Goal: Obtain resource: Download file/media

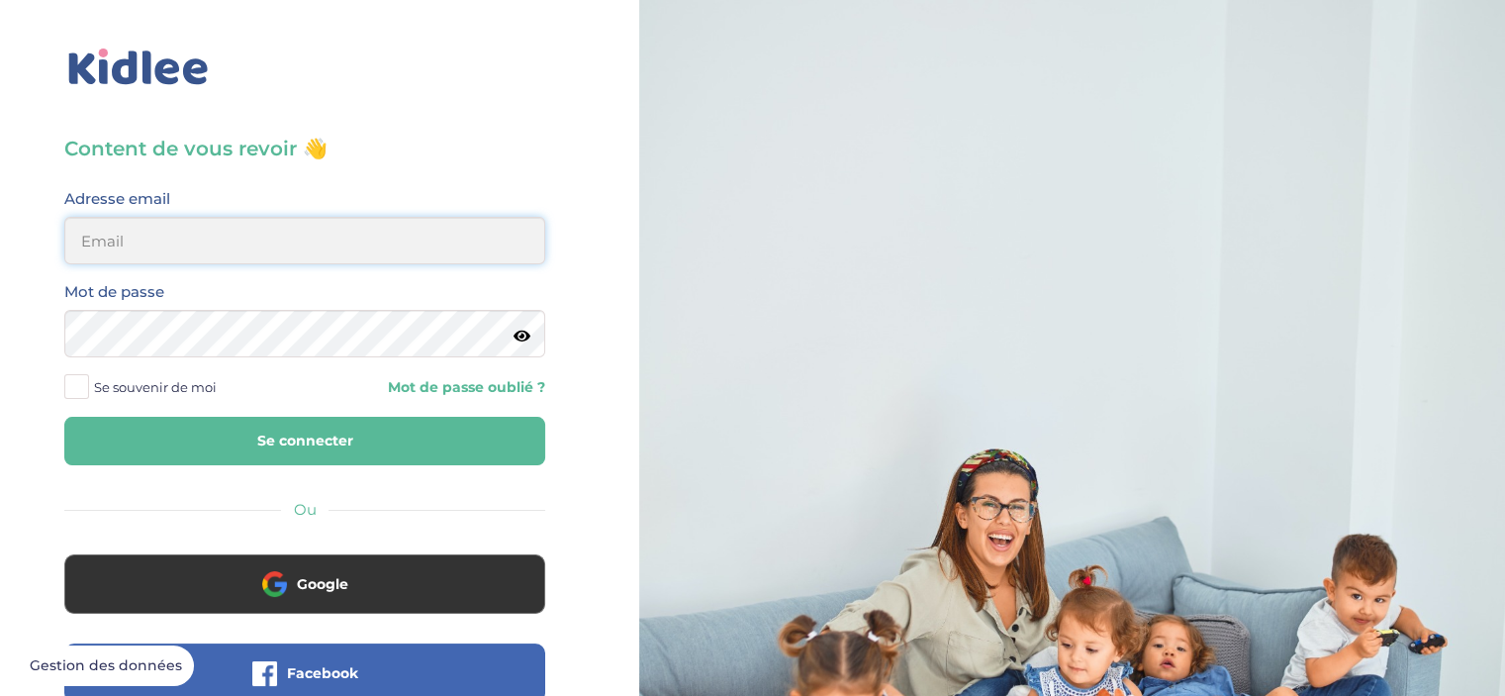
type input "chalebarbier@yahoo.fr"
click at [313, 436] on button "Se connecter" at bounding box center [304, 441] width 481 height 48
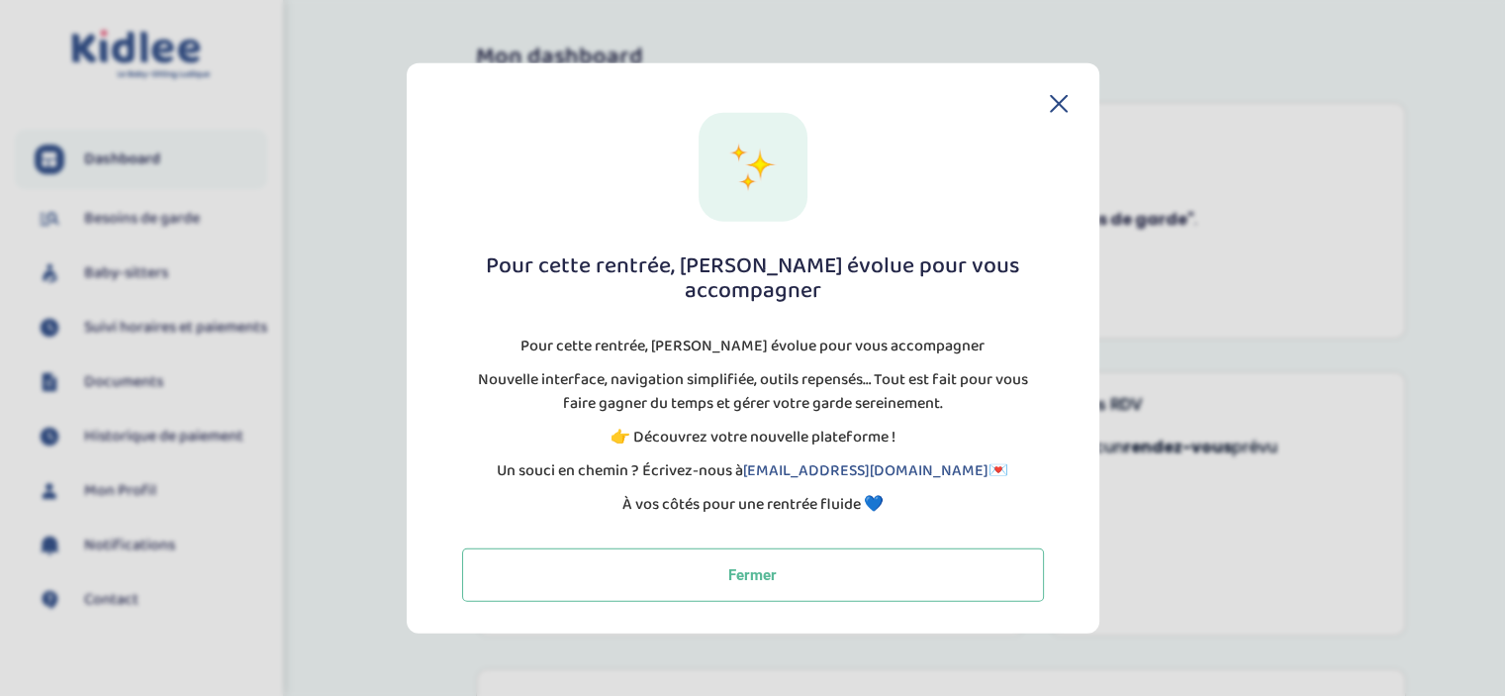
click at [1055, 112] on icon at bounding box center [1059, 103] width 18 height 18
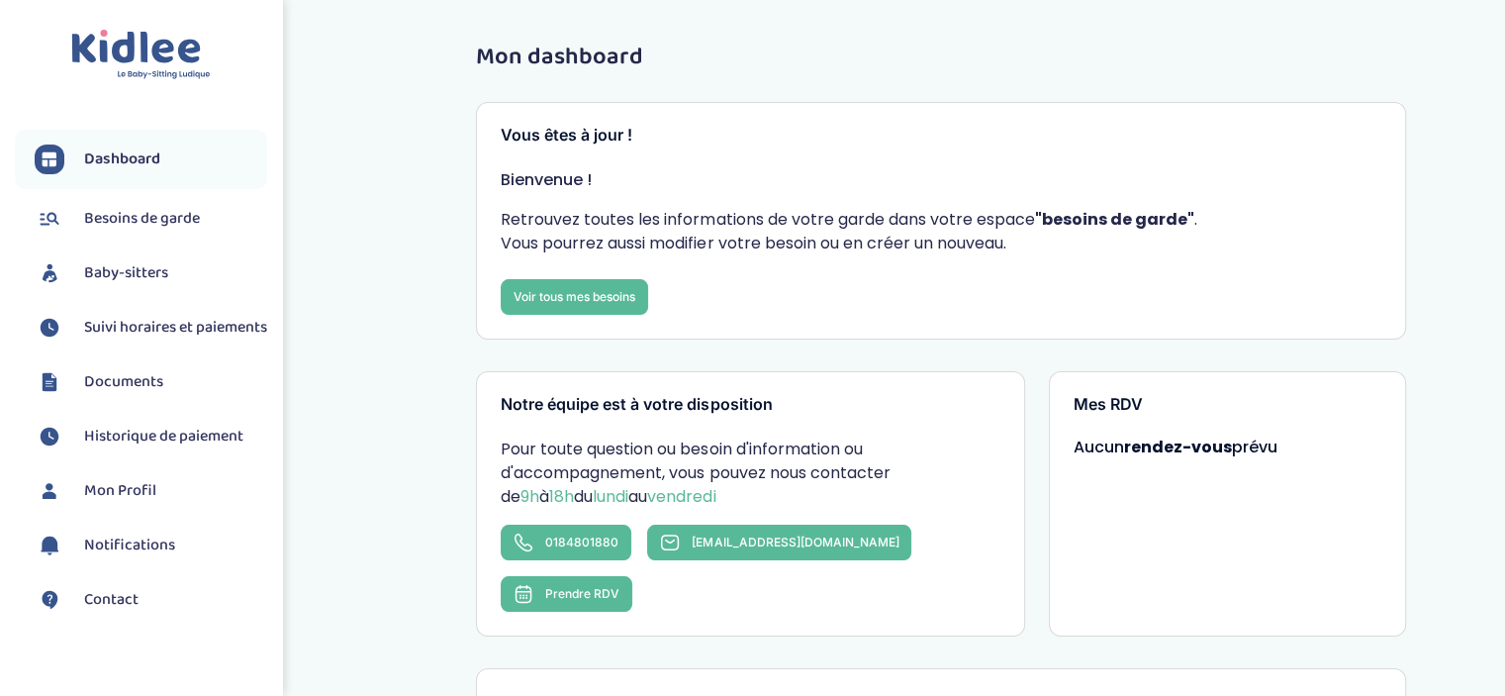
click at [148, 394] on span "Documents" at bounding box center [123, 382] width 79 height 24
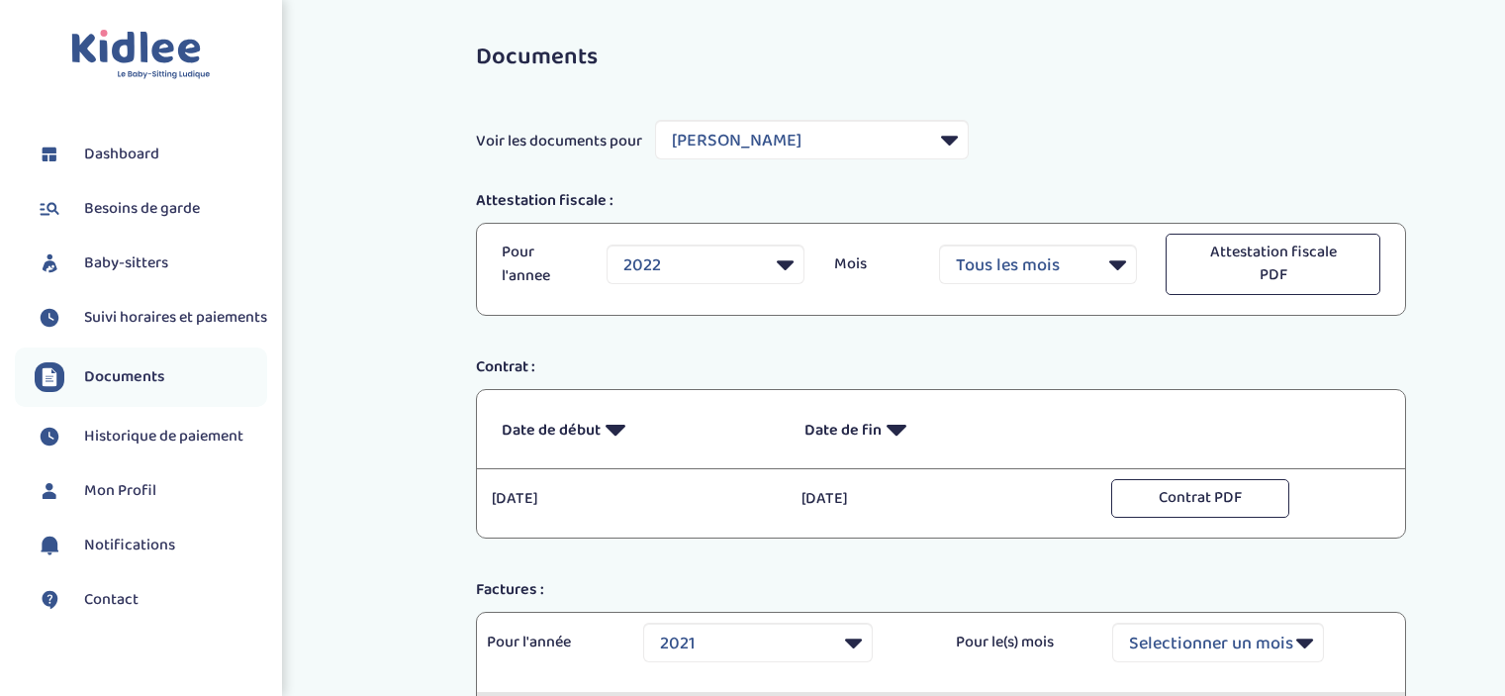
select select "14840"
select select "2021"
click at [855, 148] on select "Filtrer par Baby-sitter Lawson Prisca Dosso Satou maria lorenzo muñoz Lynda-Syl…" at bounding box center [812, 140] width 314 height 40
click at [848, 139] on select "Filtrer par Baby-sitter Lawson Prisca Dosso Satou maria lorenzo muñoz Lynda-Syl…" at bounding box center [812, 140] width 314 height 40
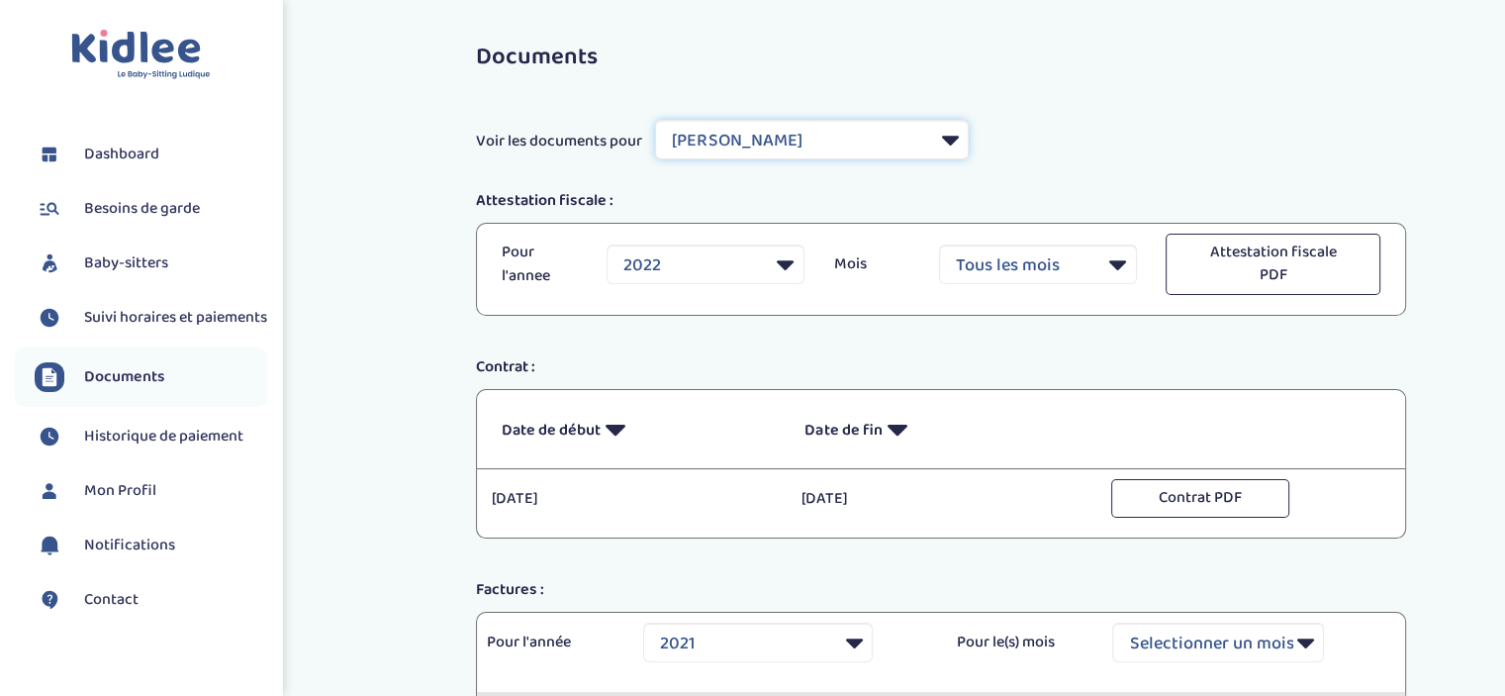
select select "1899"
click at [656, 120] on select "Filtrer par Baby-sitter Lawson Prisca Dosso Satou maria lorenzo muñoz Lynda-Syl…" at bounding box center [812, 140] width 314 height 40
select select "2022"
click at [784, 265] on select "2022 2023" at bounding box center [706, 264] width 198 height 40
click at [1172, 504] on button "Contrat PDF" at bounding box center [1200, 498] width 178 height 39
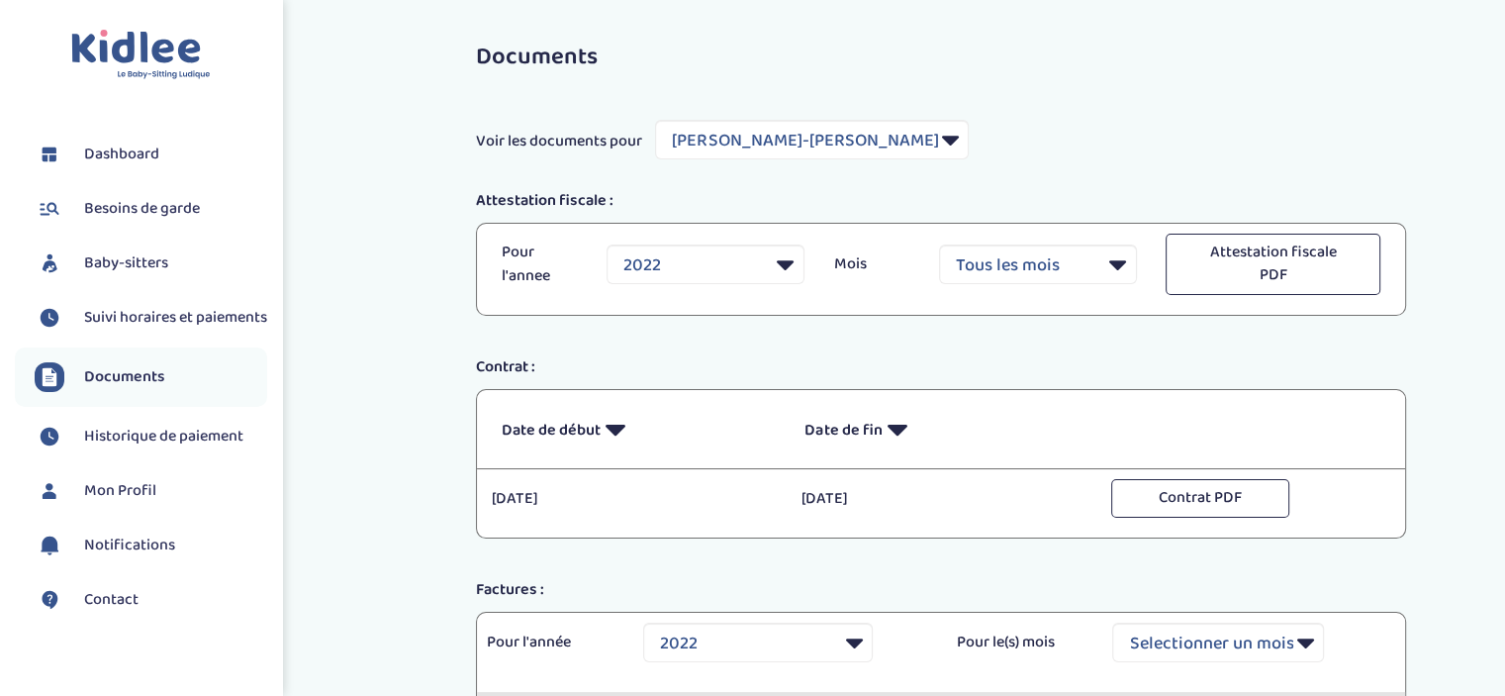
click at [130, 149] on span "Dashboard" at bounding box center [121, 155] width 75 height 24
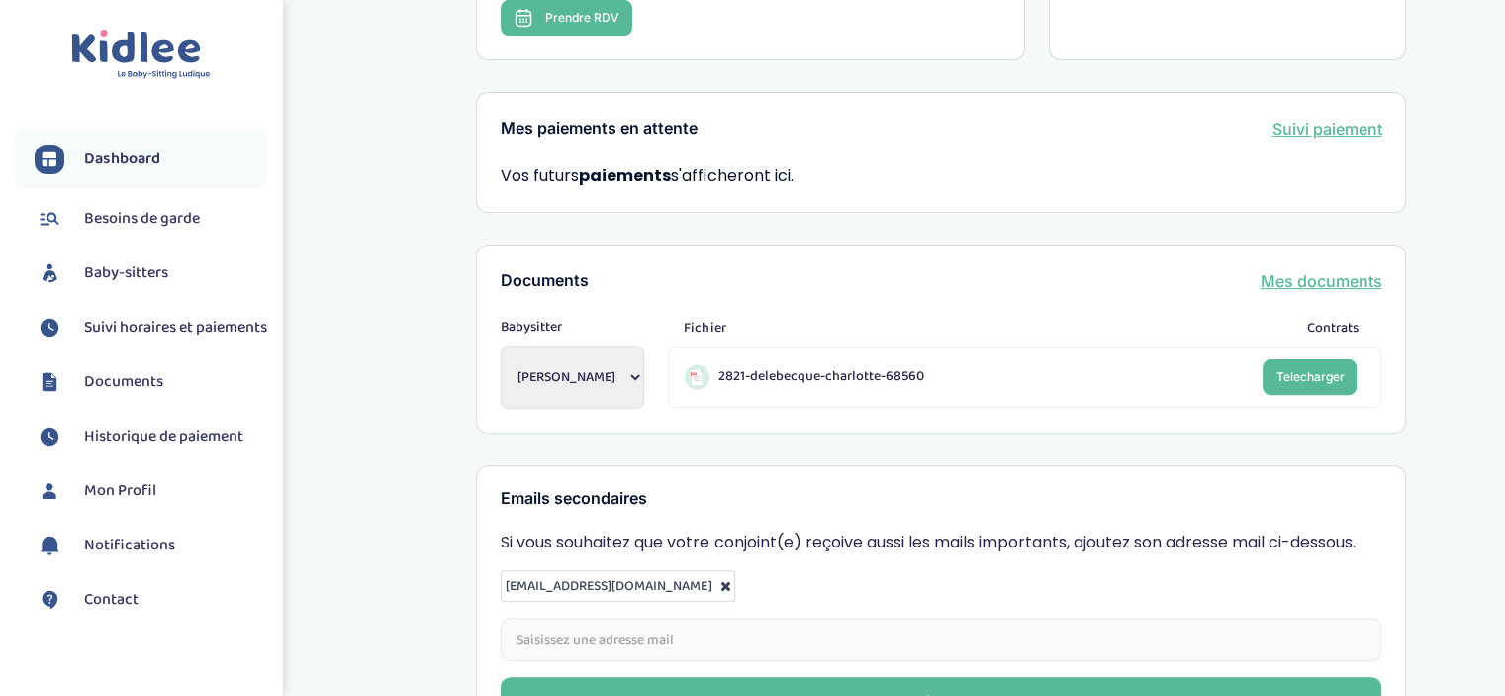
scroll to position [707, 0]
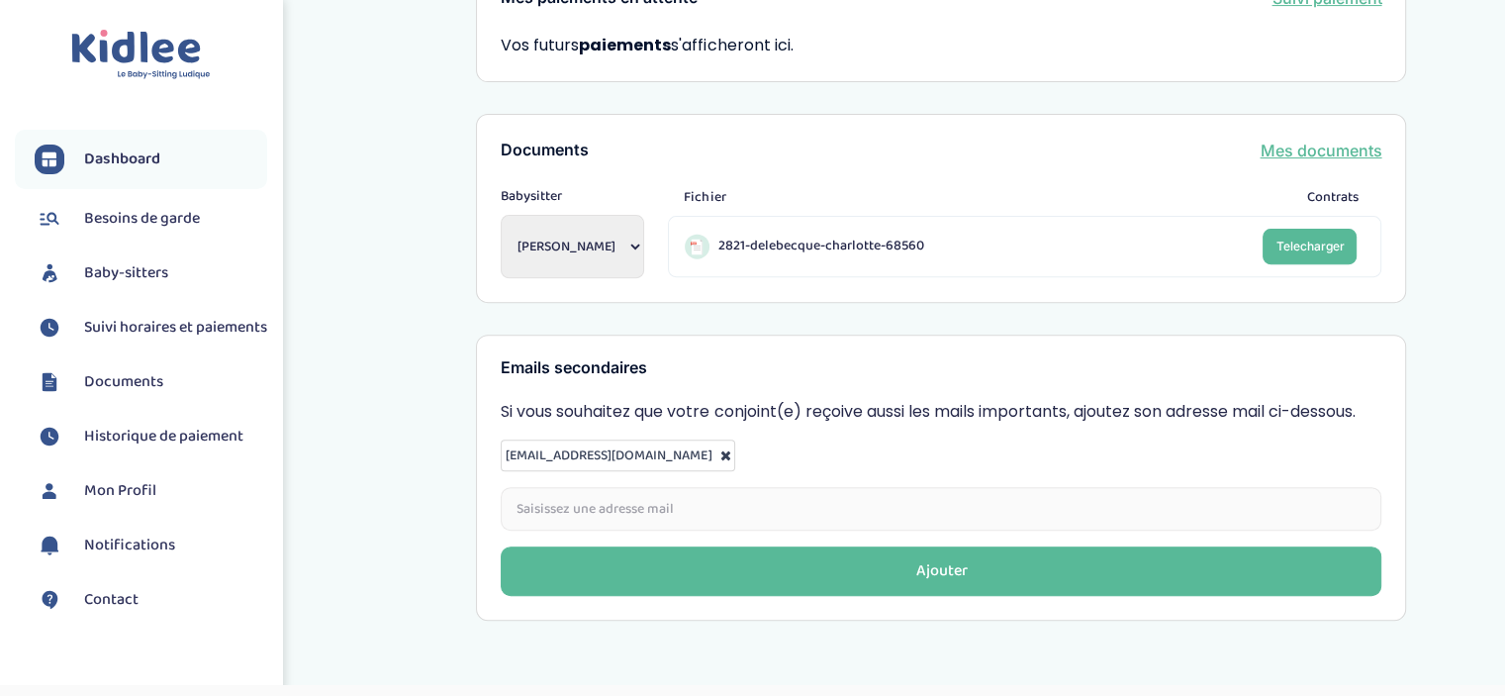
click at [112, 216] on span "Besoins de garde" at bounding box center [142, 219] width 116 height 24
